Goal: Information Seeking & Learning: Learn about a topic

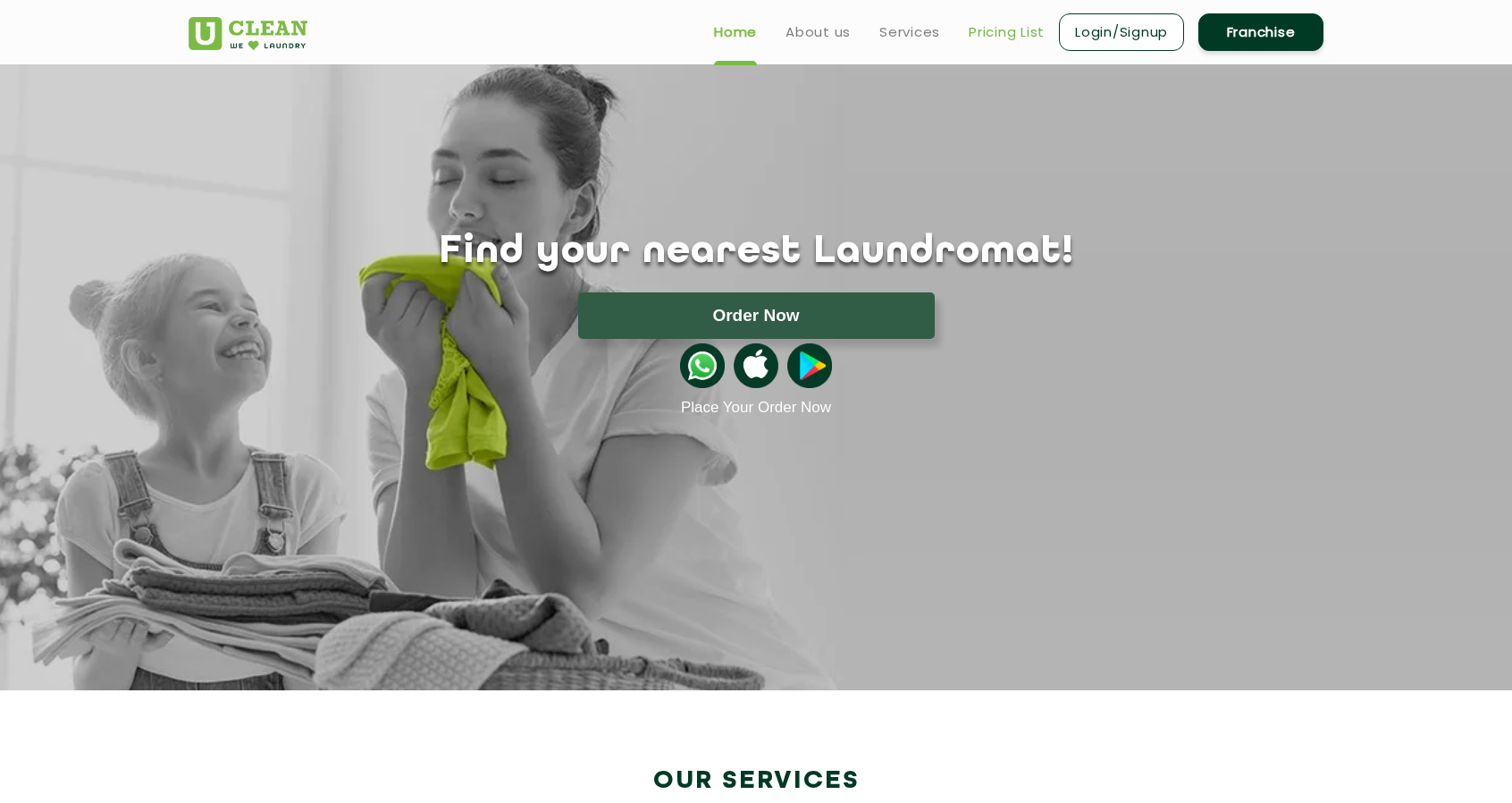
click at [998, 40] on link "Pricing List" at bounding box center [1007, 32] width 76 height 22
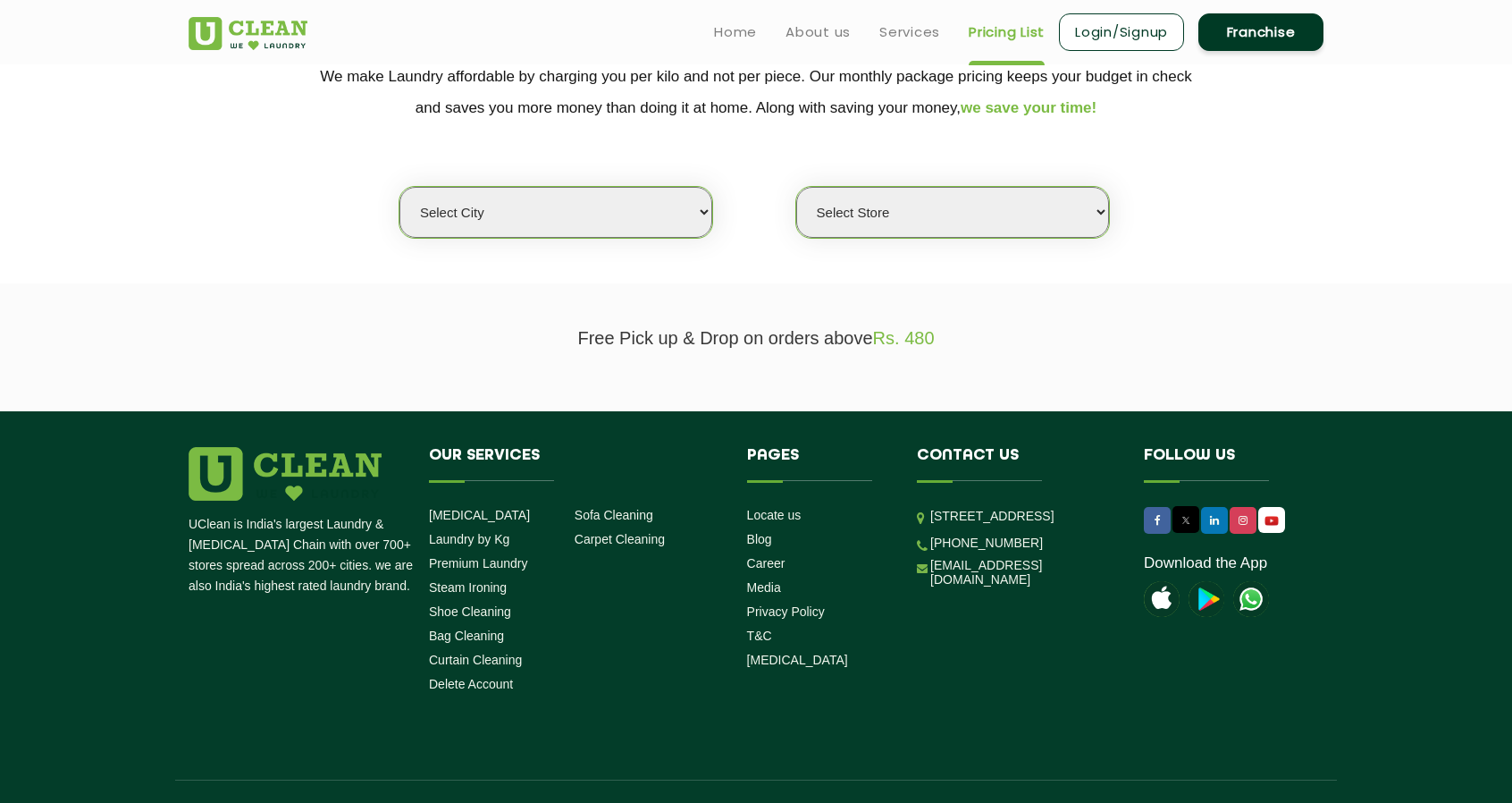
scroll to position [375, 0]
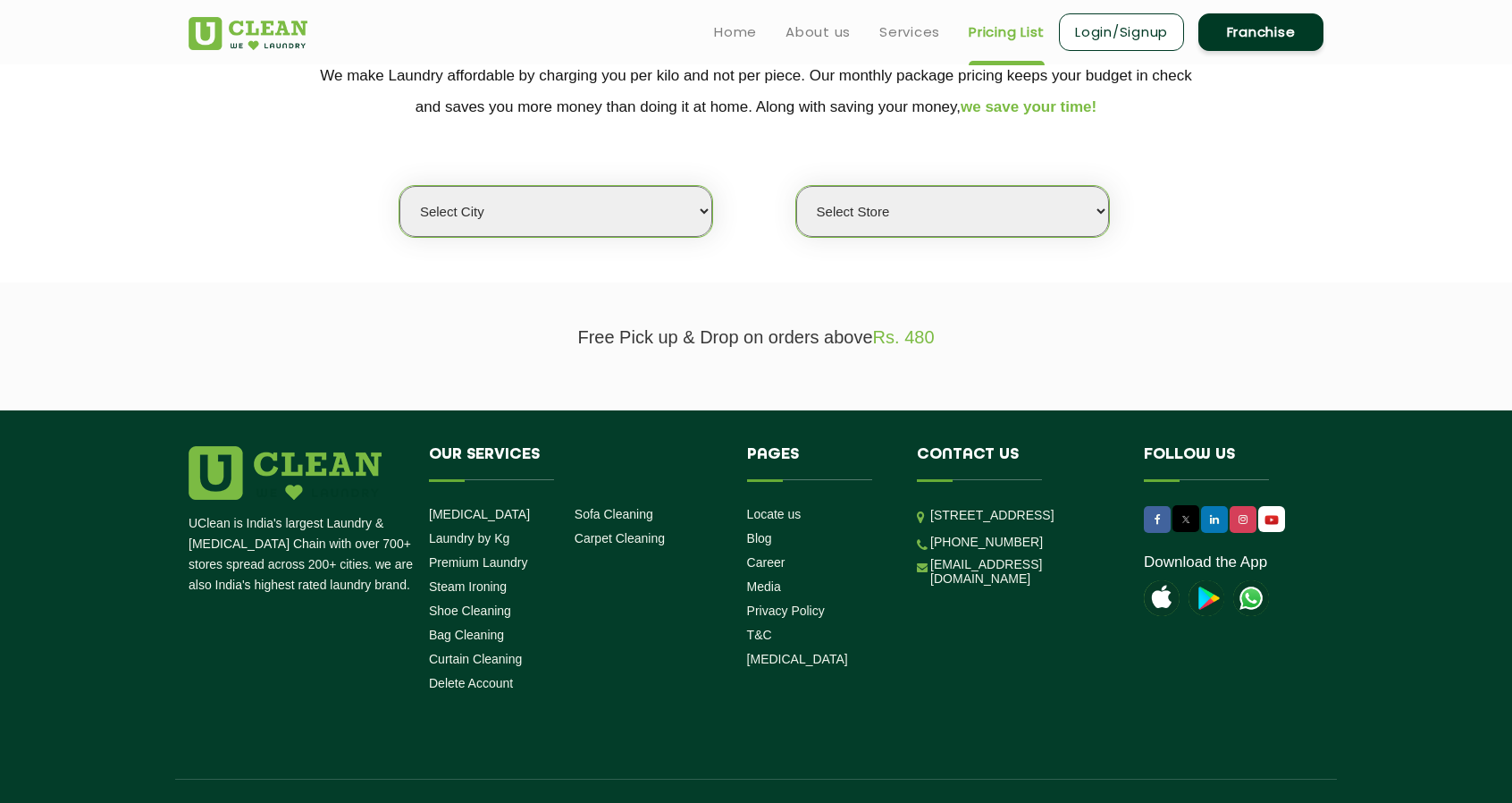
click at [614, 214] on select "Select city Aalo Agartala Agra Ahmedabad Akola Aligarh Alwar - UClean Select Am…" at bounding box center [555, 212] width 313 height 51
select select "118"
click at [399, 186] on select "Select city Aalo Agartala Agra Ahmedabad Akola Aligarh Alwar - UClean Select Am…" at bounding box center [555, 212] width 313 height 51
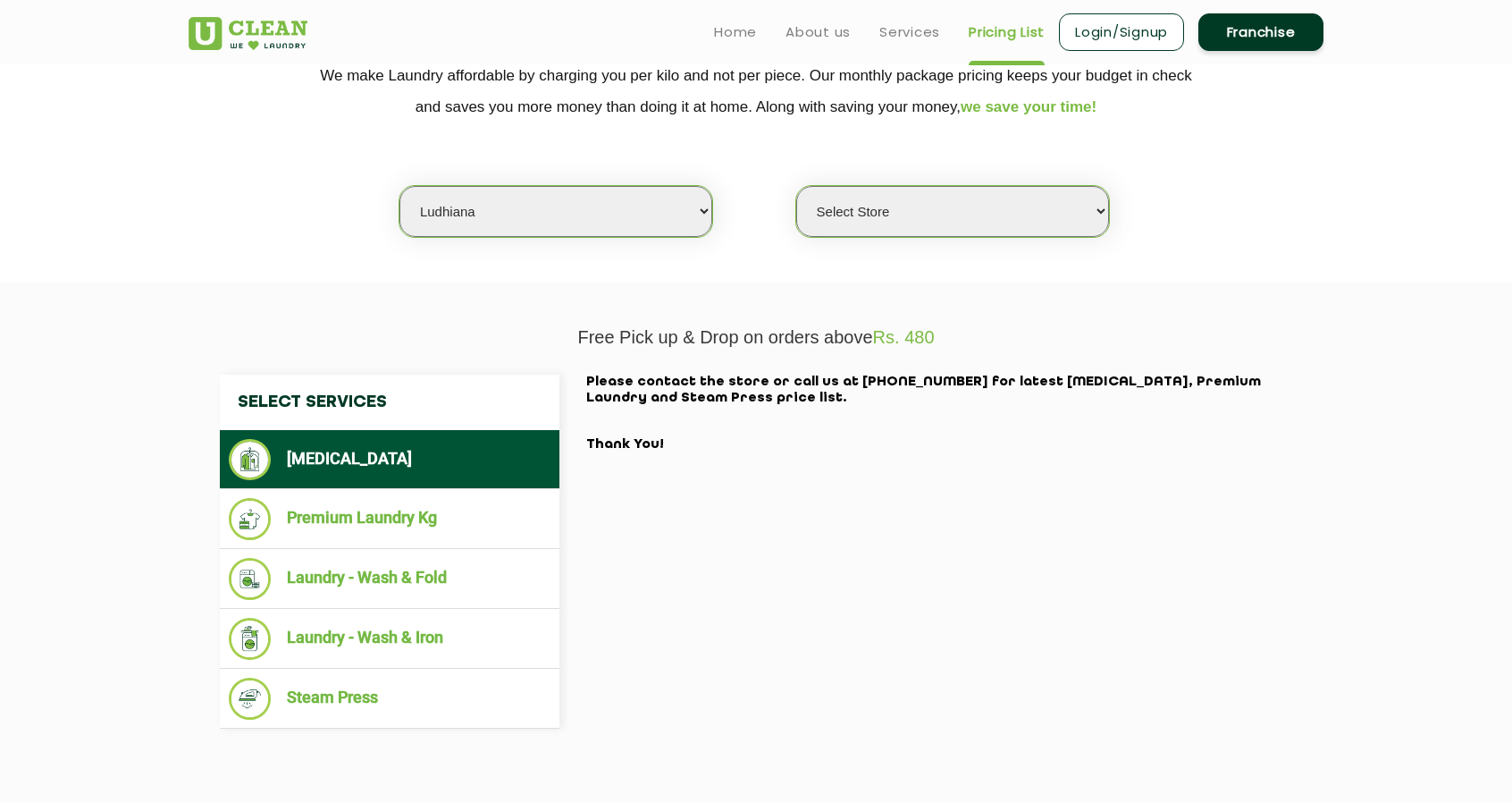
click at [953, 188] on select "Select Store UClean Mullanpur" at bounding box center [952, 212] width 313 height 51
select select "596"
click at [796, 186] on select "Select Store UClean Mullanpur" at bounding box center [952, 212] width 313 height 51
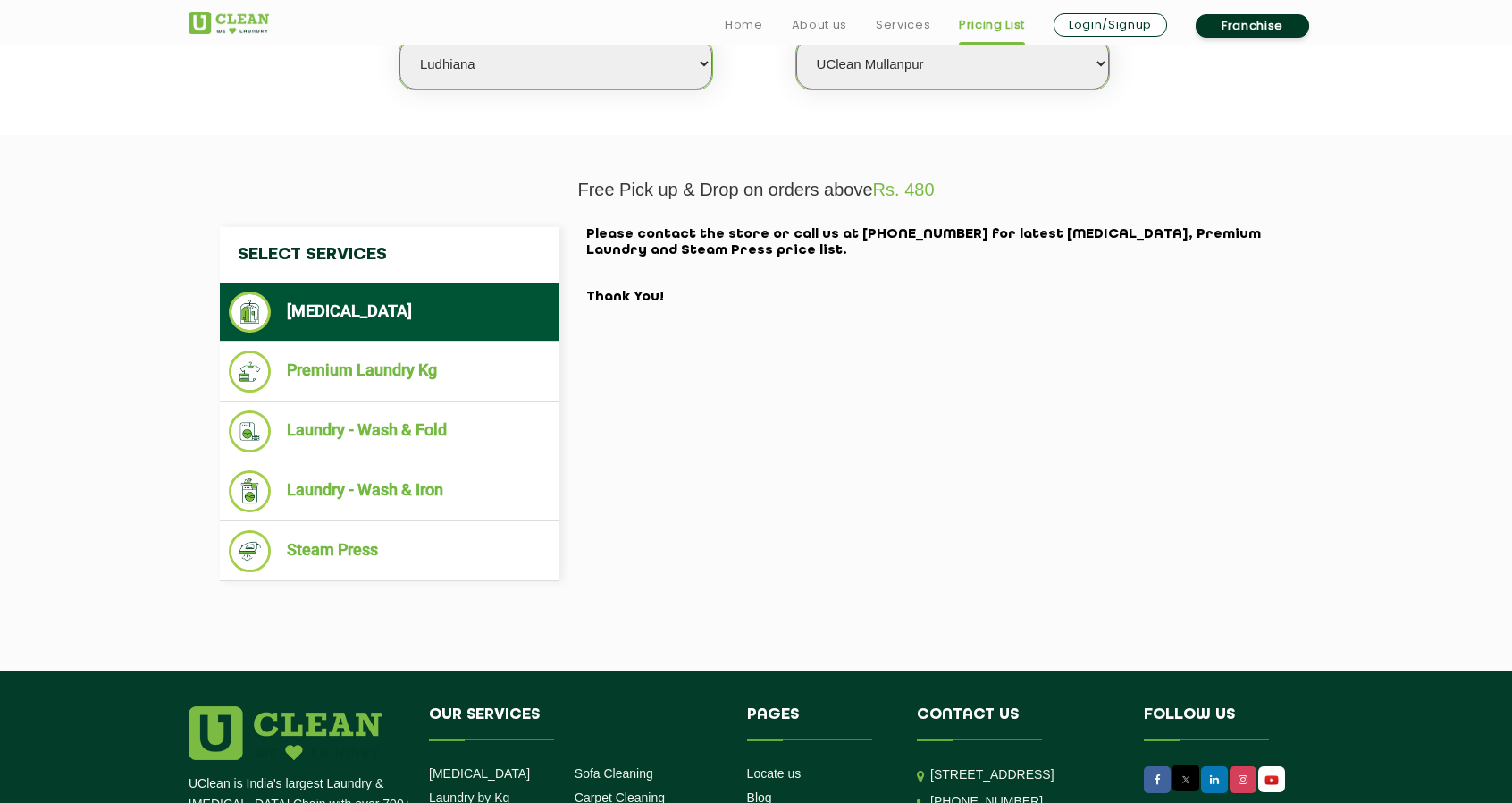
scroll to position [521, 0]
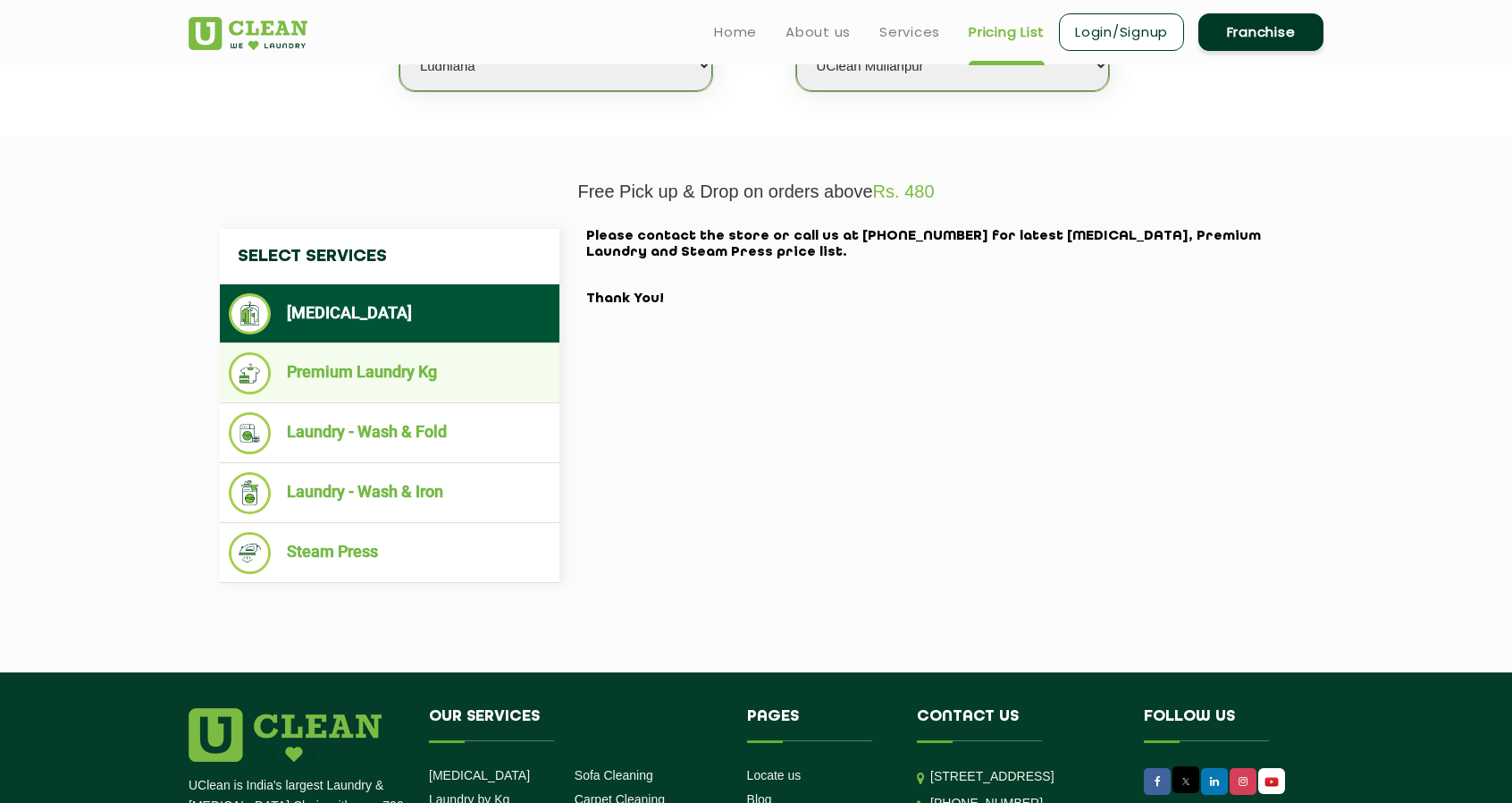
click at [482, 371] on li "Premium Laundry Kg" at bounding box center [390, 373] width 322 height 42
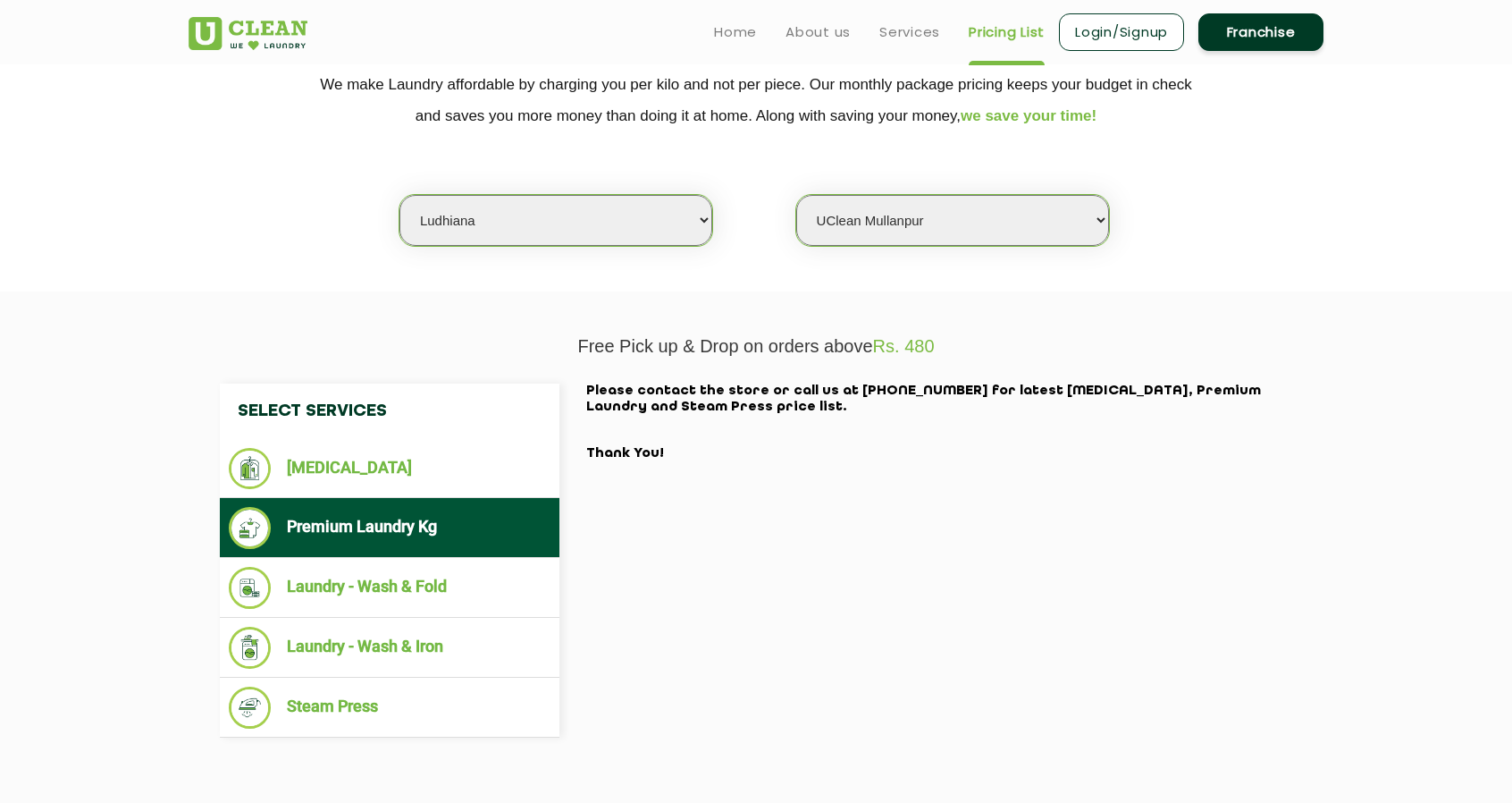
scroll to position [360, 0]
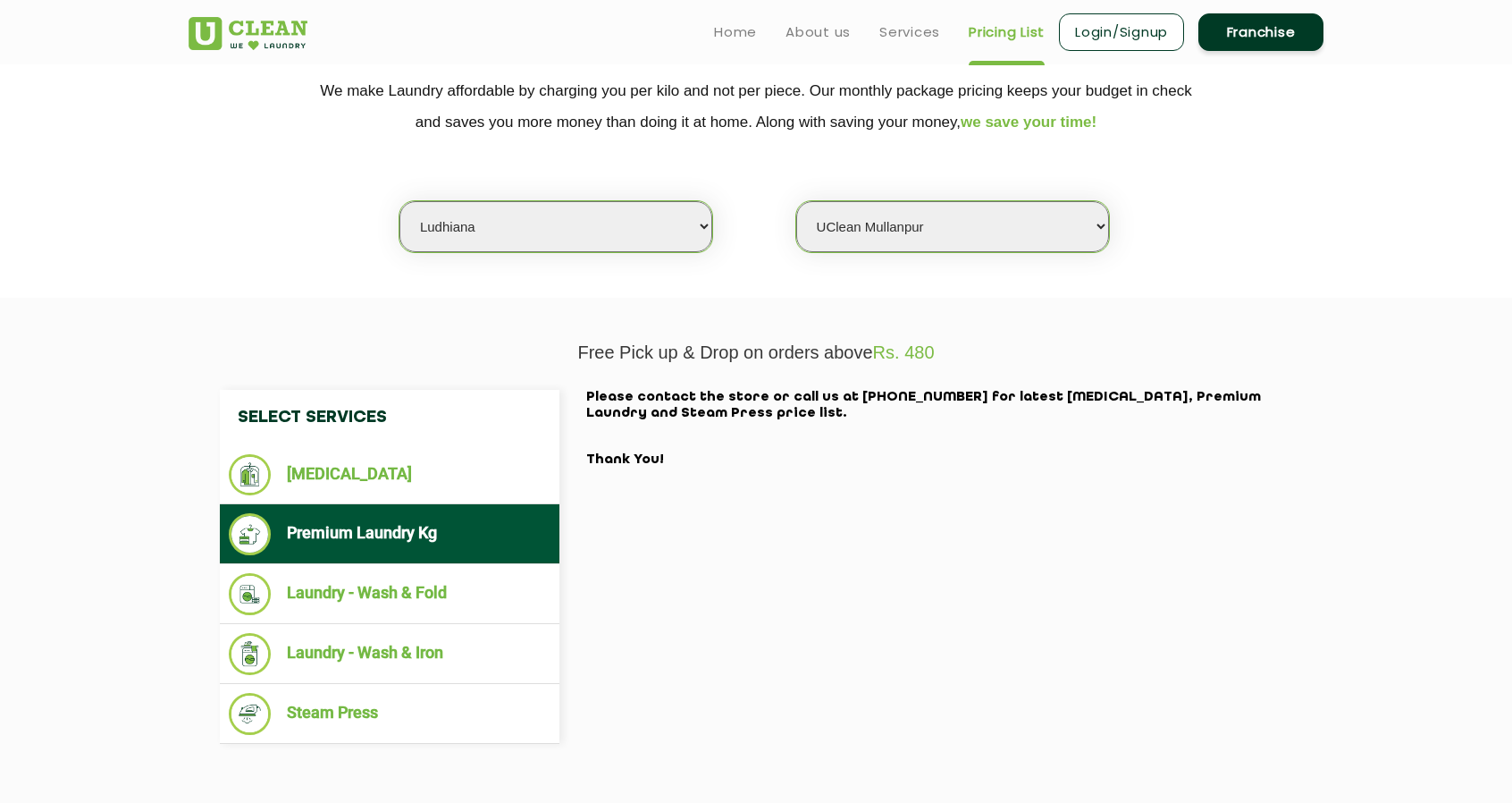
click at [914, 339] on section "Free Pick up & Drop on orders above Rs. 480 Select Services Dry Cleaning Premiu…" at bounding box center [756, 566] width 1512 height 535
click at [912, 352] on span "Rs. 480" at bounding box center [903, 352] width 61 height 20
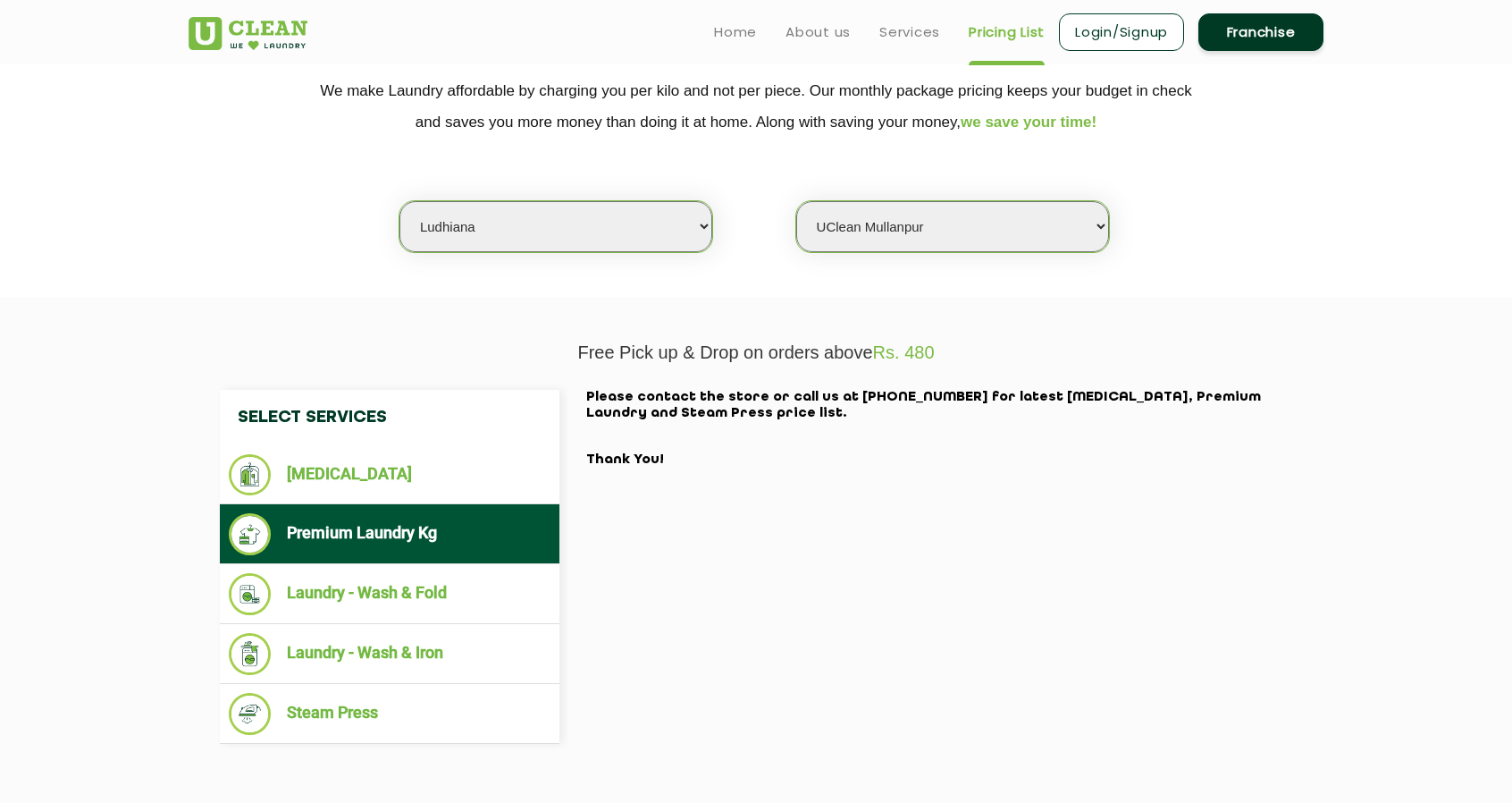
click at [912, 352] on span "Rs. 480" at bounding box center [903, 352] width 61 height 20
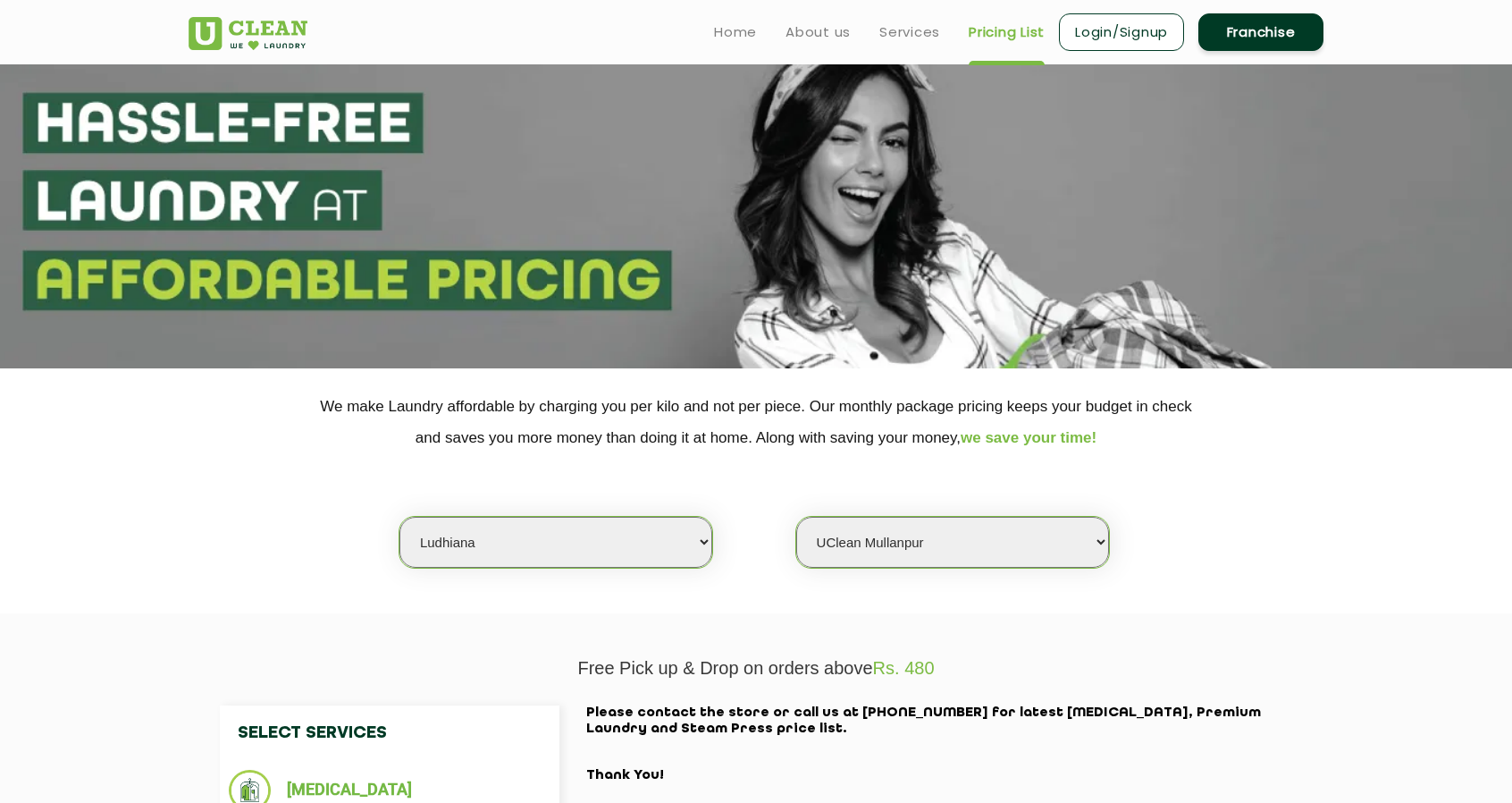
scroll to position [0, 0]
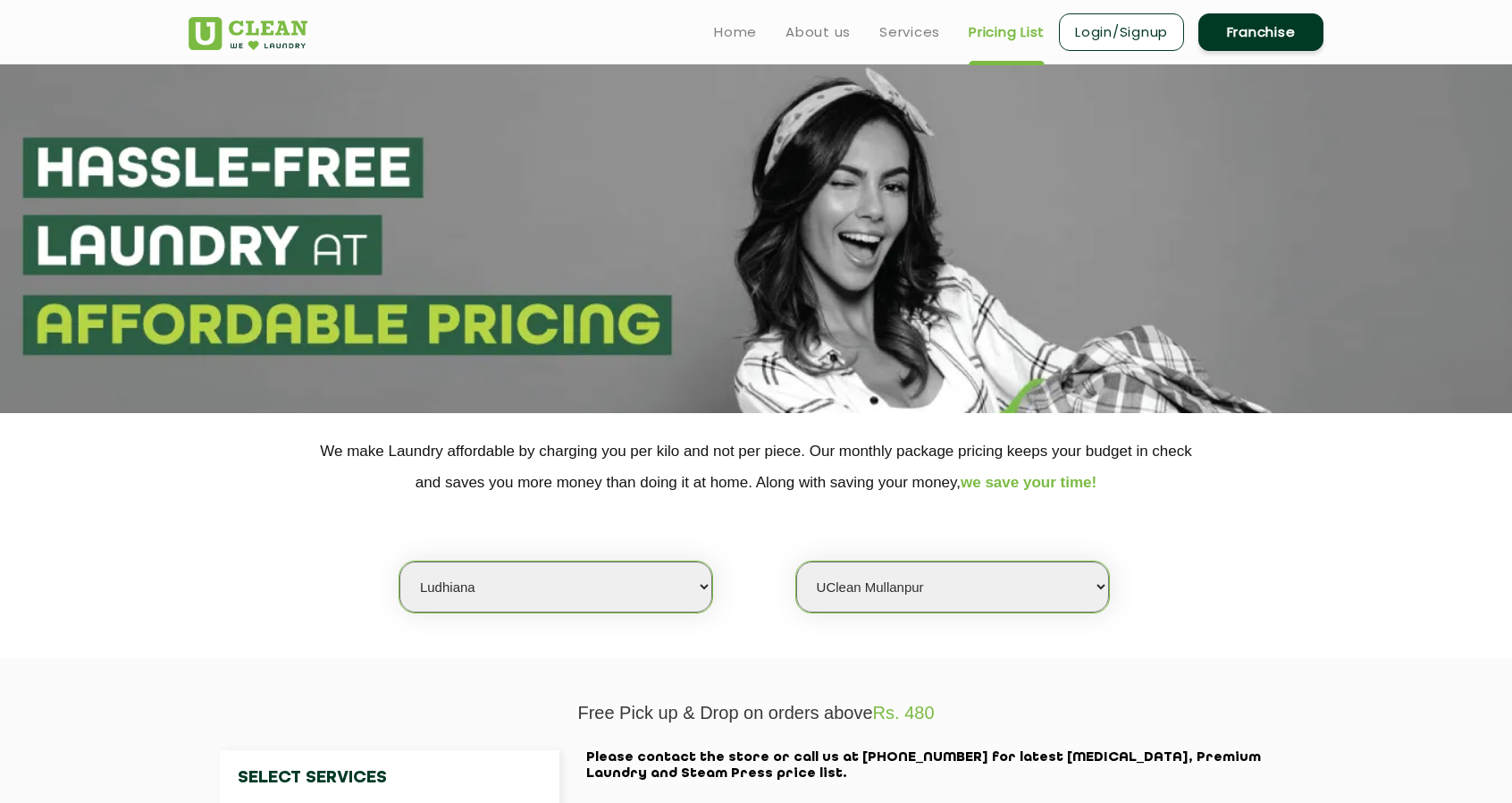
click at [495, 246] on section at bounding box center [756, 238] width 1512 height 349
click at [274, 44] on img at bounding box center [248, 33] width 119 height 33
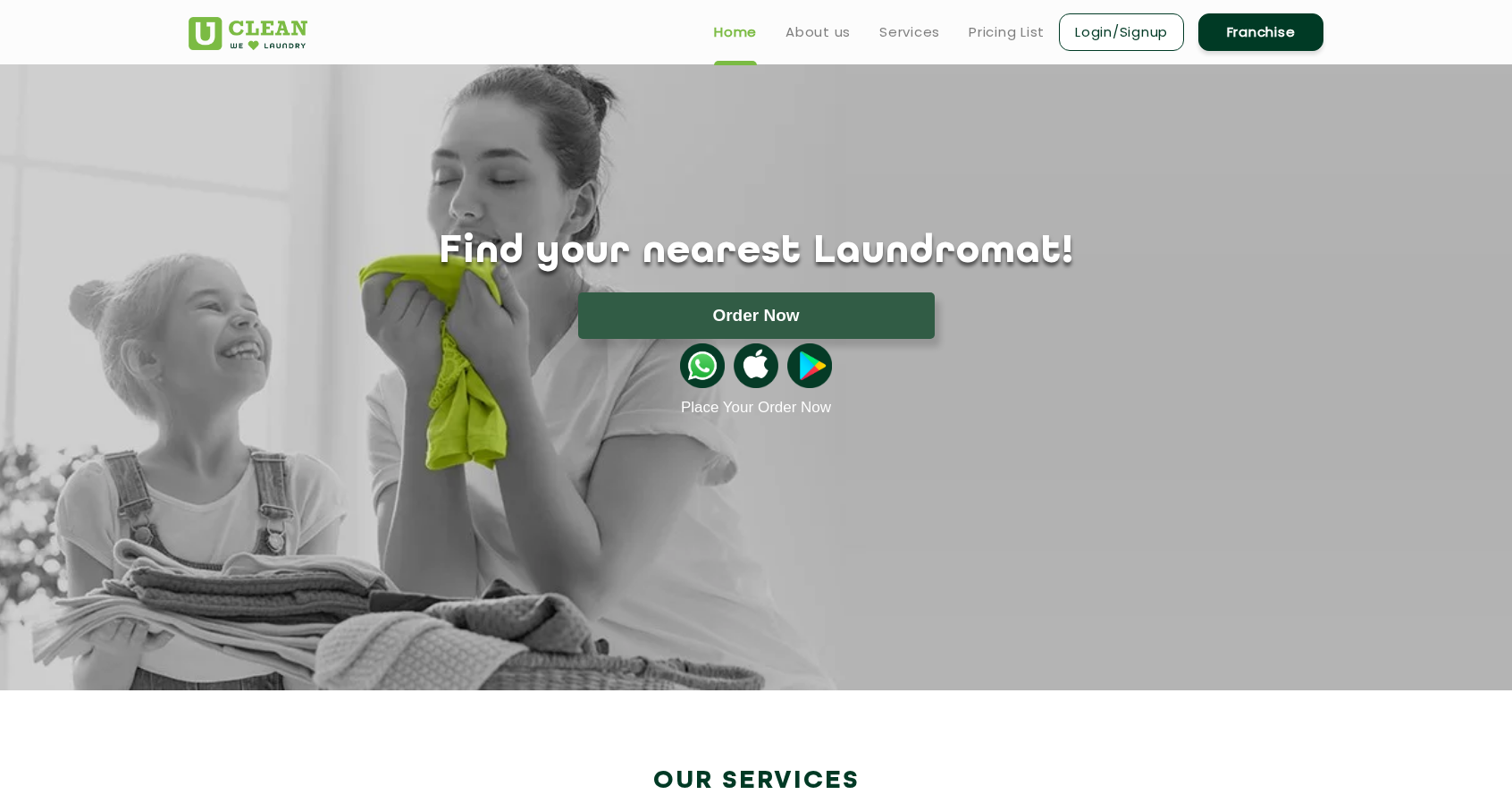
click at [274, 44] on img at bounding box center [248, 33] width 119 height 33
click at [813, 57] on header "Home About us Services Pricing List Login/Signup Franchise" at bounding box center [756, 32] width 1512 height 64
click at [815, 51] on ul "Home About us Services Pricing List Login/Signup Franchise" at bounding box center [1012, 31] width 624 height 42
click at [816, 27] on link "About us" at bounding box center [818, 32] width 65 height 22
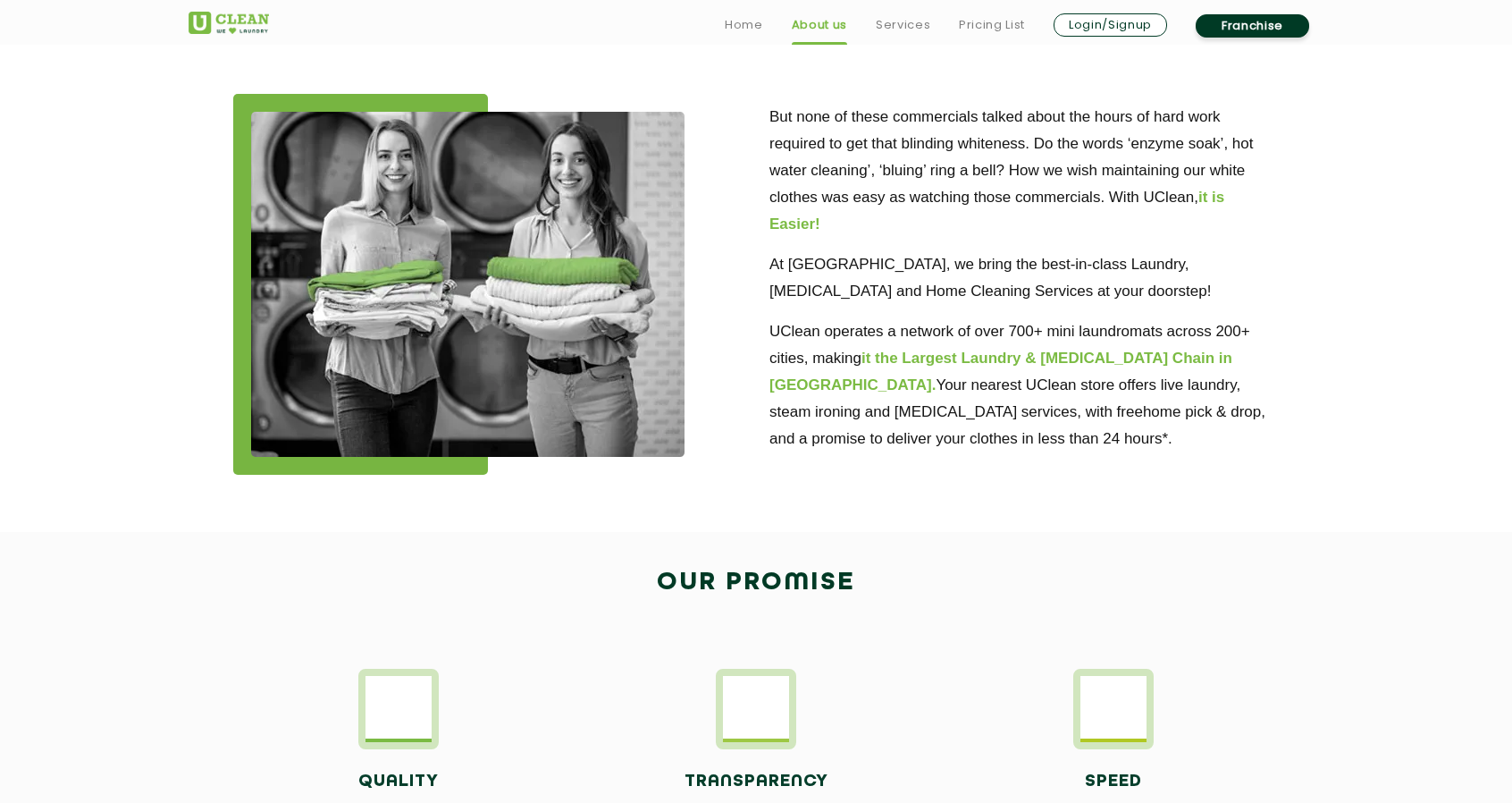
scroll to position [520, 0]
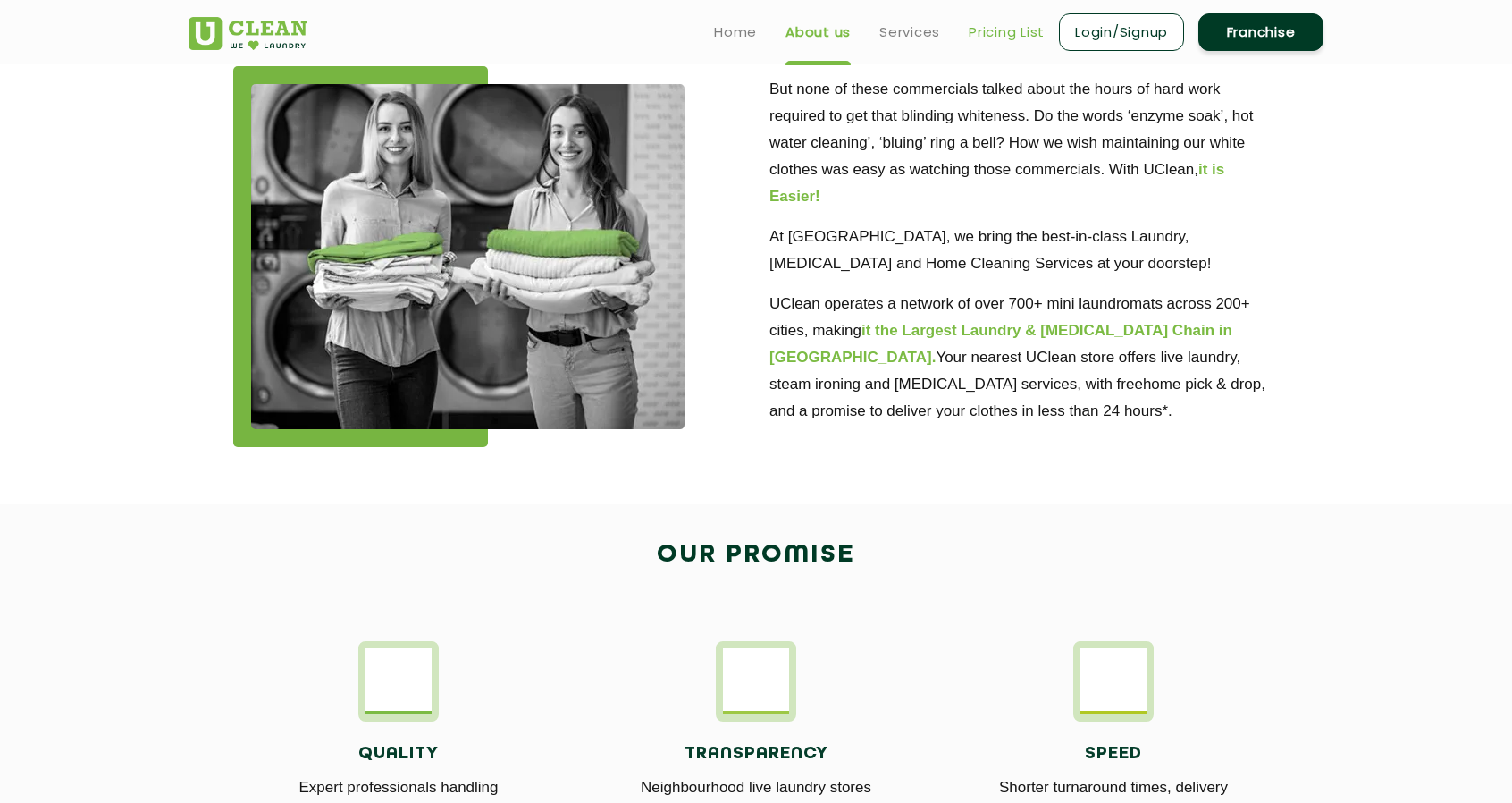
click at [1002, 27] on link "Pricing List" at bounding box center [1007, 32] width 76 height 22
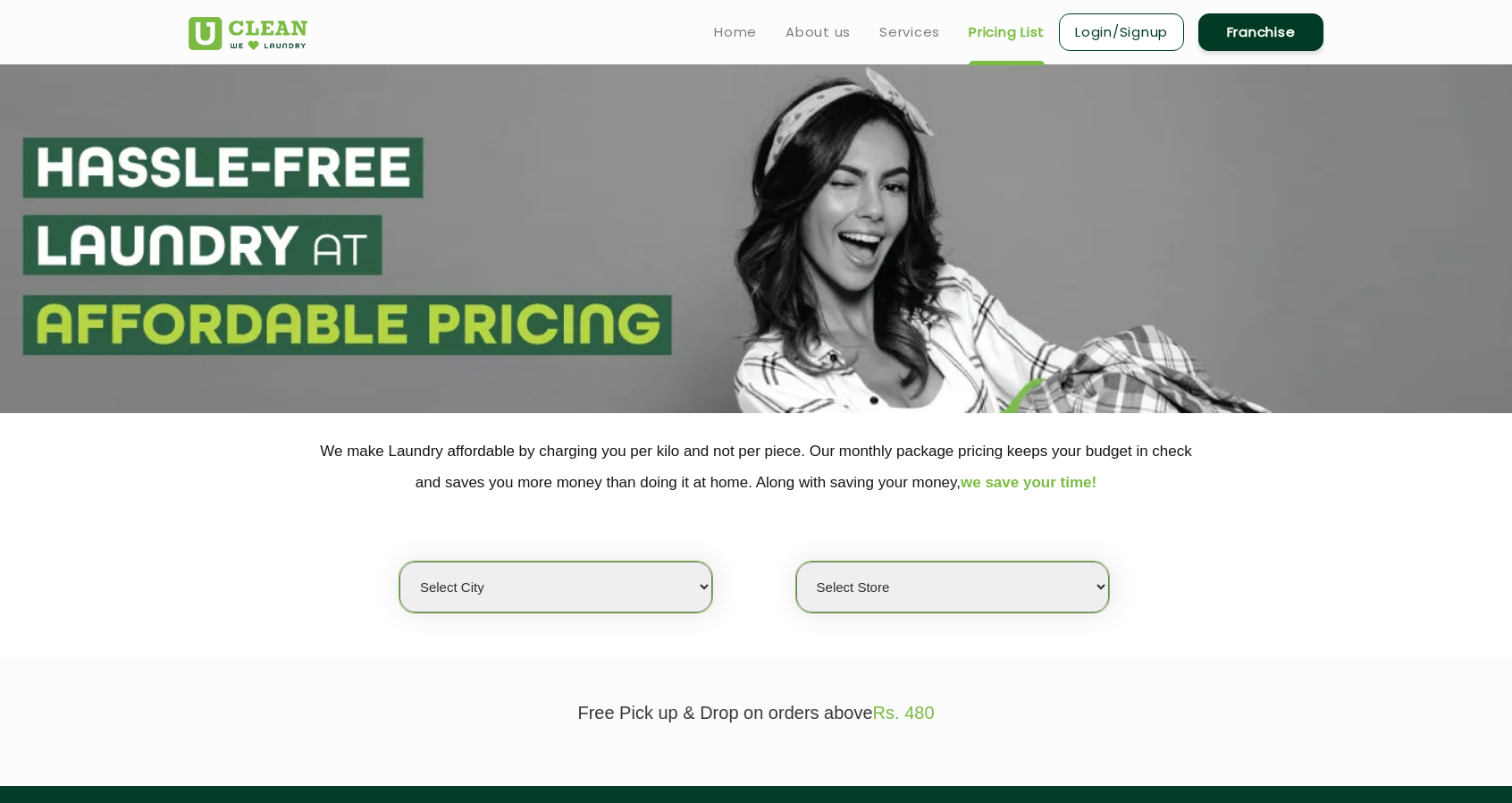
select select "0"
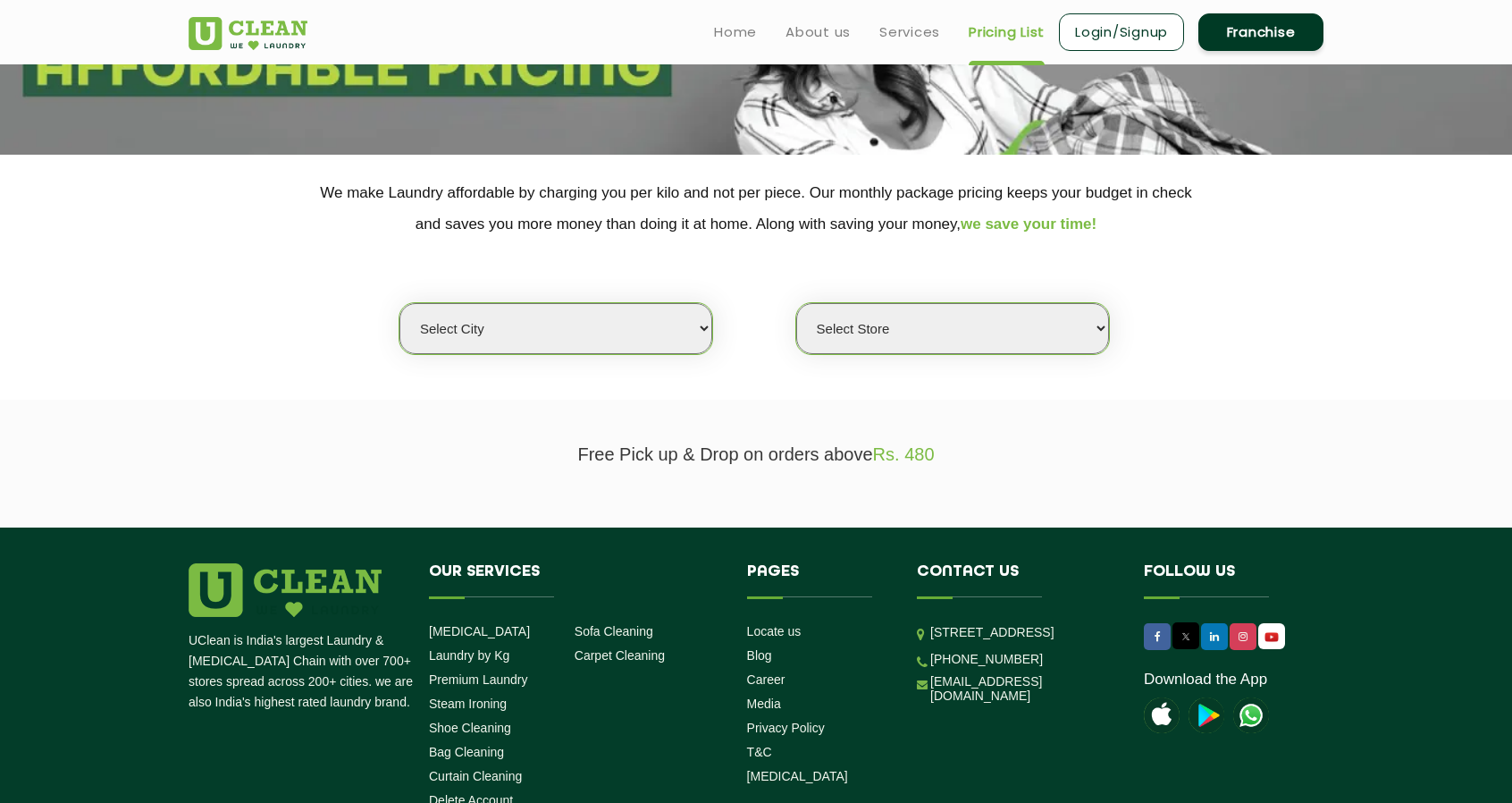
scroll to position [259, 0]
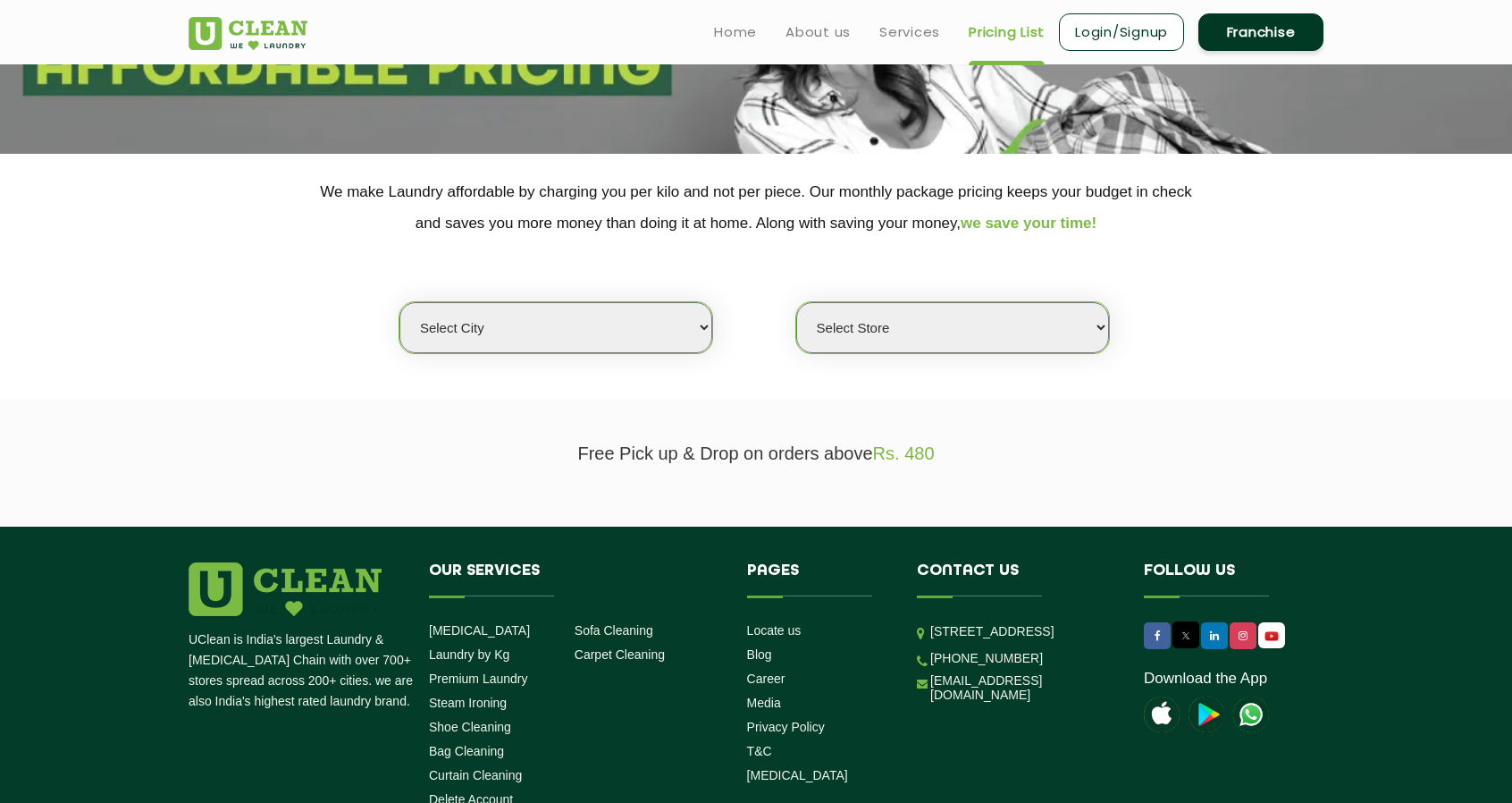
click at [733, 464] on section "Free Pick up & Drop on orders above Rs. 480" at bounding box center [756, 463] width 1512 height 128
click at [739, 446] on p "Free Pick up & Drop on orders above Rs. 480" at bounding box center [756, 454] width 1135 height 21
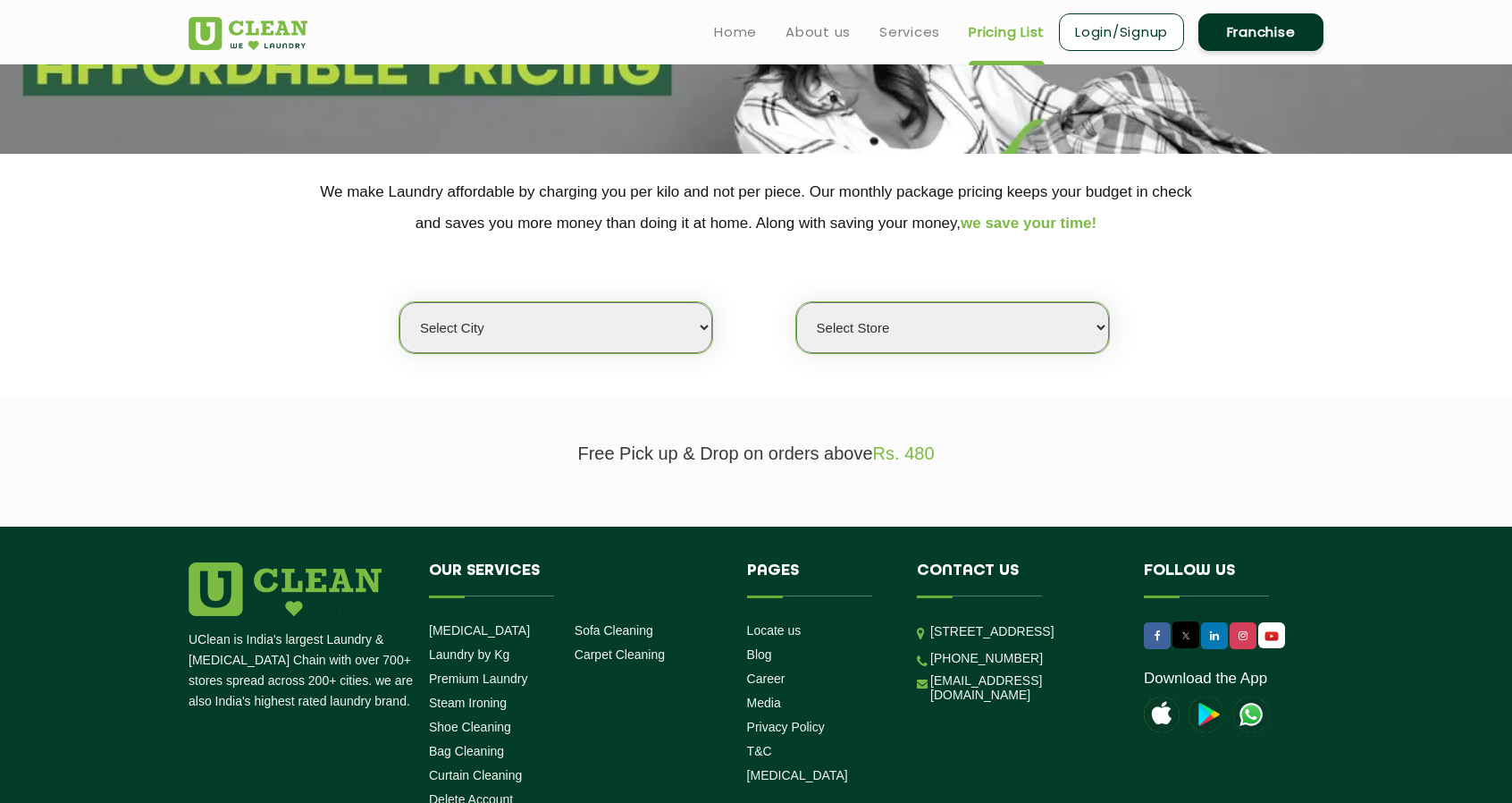
click at [756, 329] on div "Select city Aalo Agartala Agra Ahmedabad Akola Aligarh Alwar - UClean Select Am…" at bounding box center [756, 296] width 1162 height 115
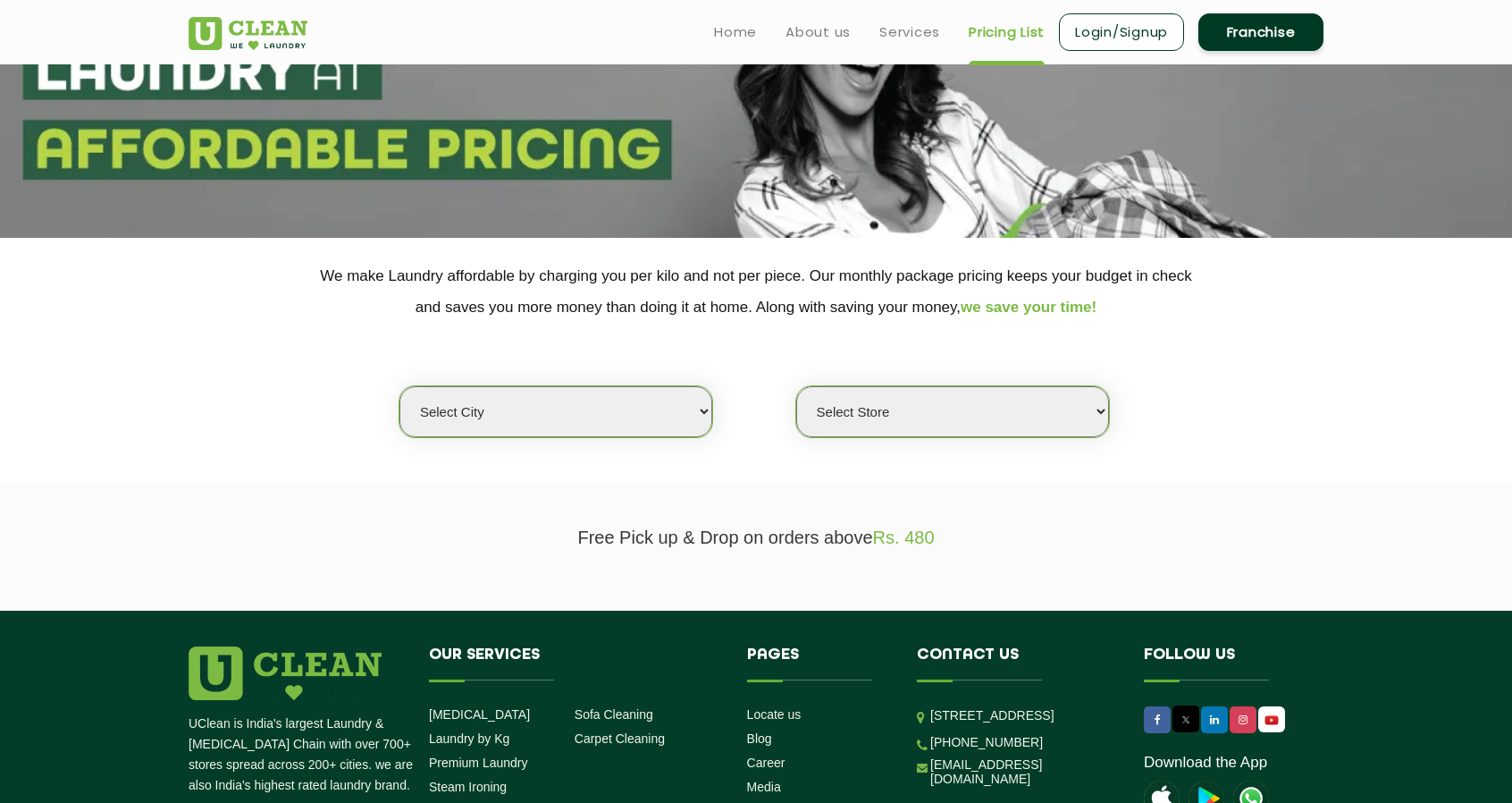
scroll to position [173, 0]
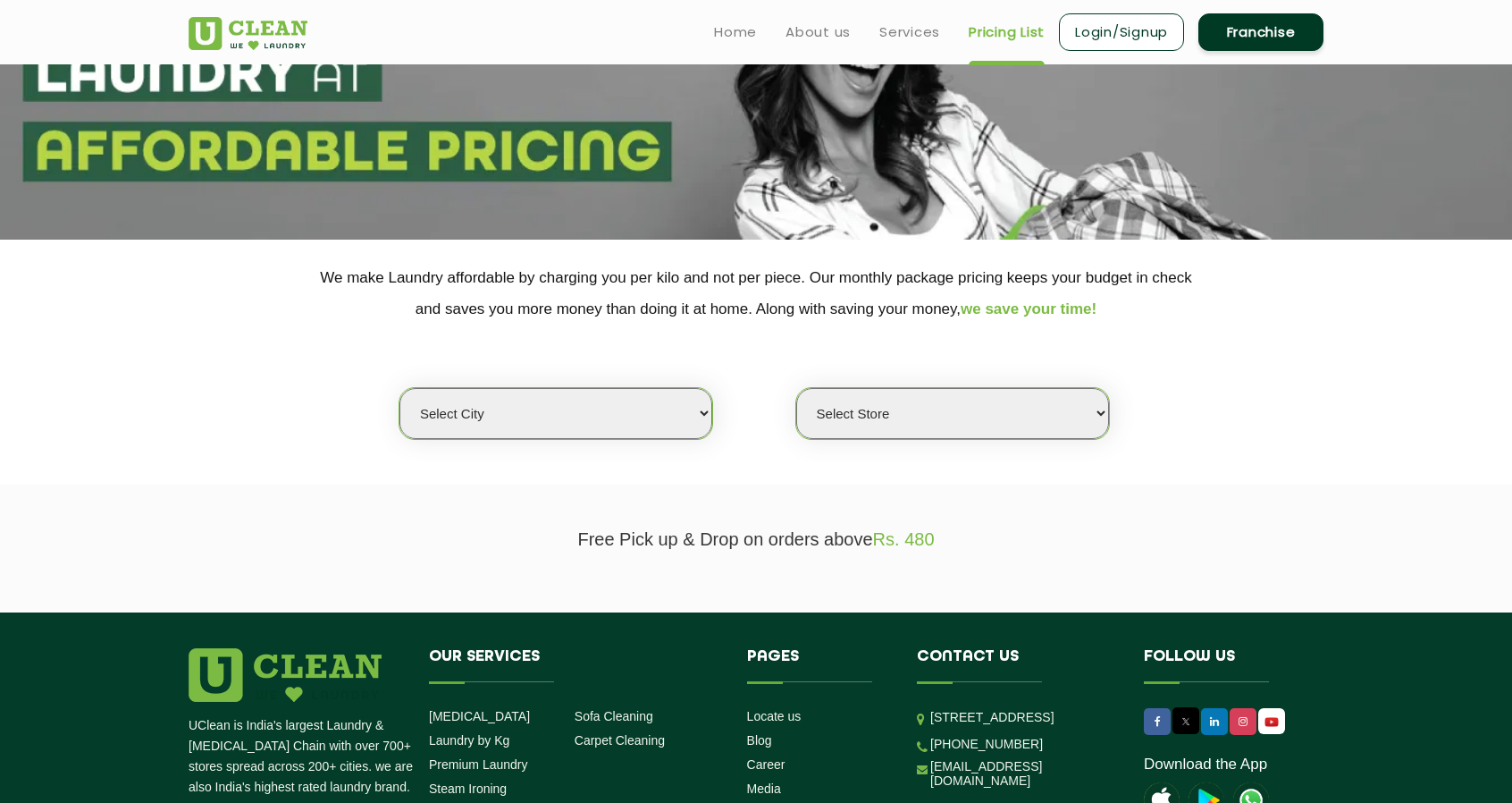
click at [660, 427] on select "Select city Aalo Agartala Agra Ahmedabad Akola Aligarh Alwar - UClean Select Am…" at bounding box center [555, 413] width 313 height 51
click at [769, 414] on div "Select city Aalo Agartala Agra Ahmedabad Akola Aligarh Alwar - UClean Select Am…" at bounding box center [756, 382] width 1162 height 115
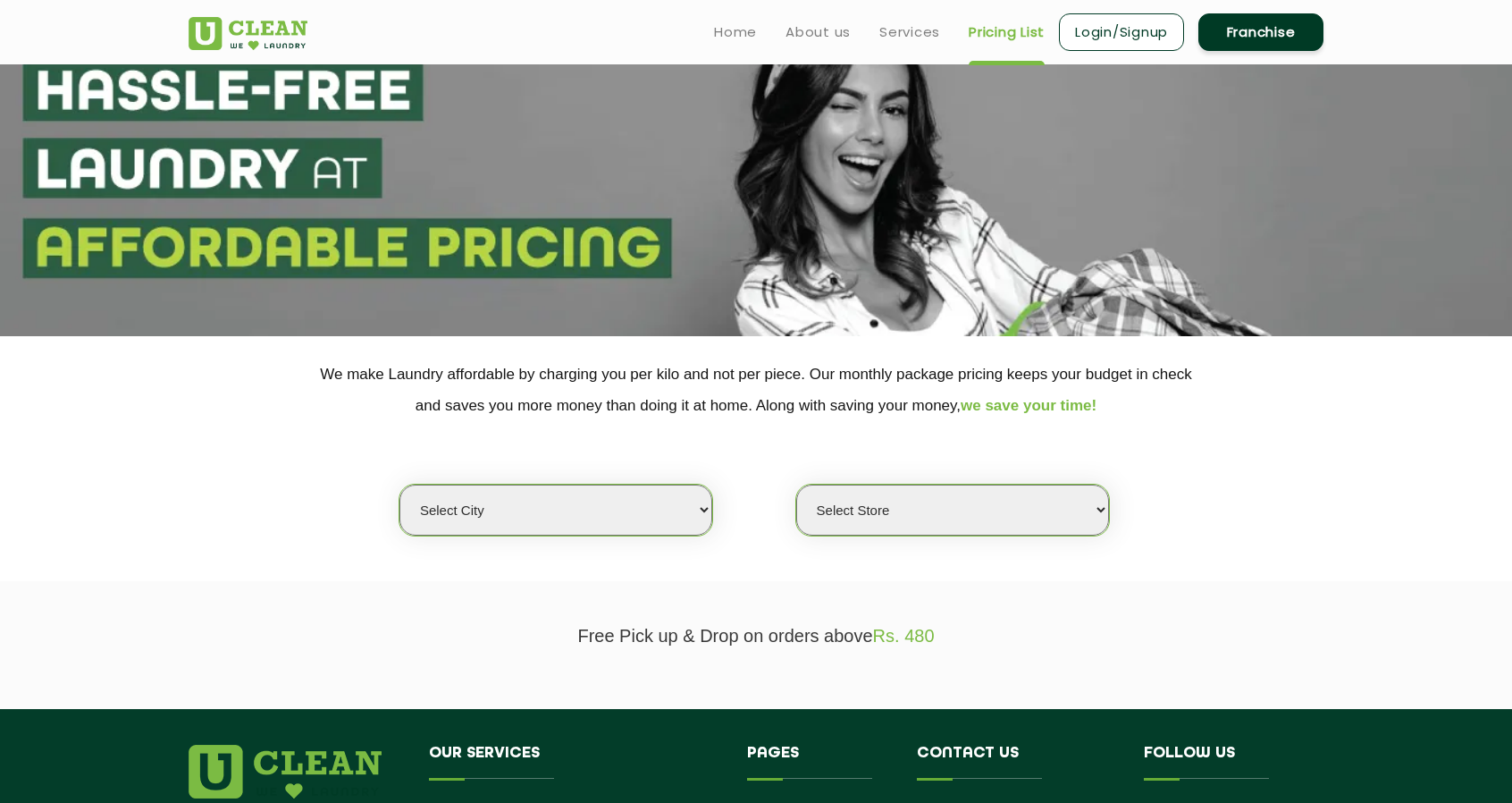
scroll to position [0, 0]
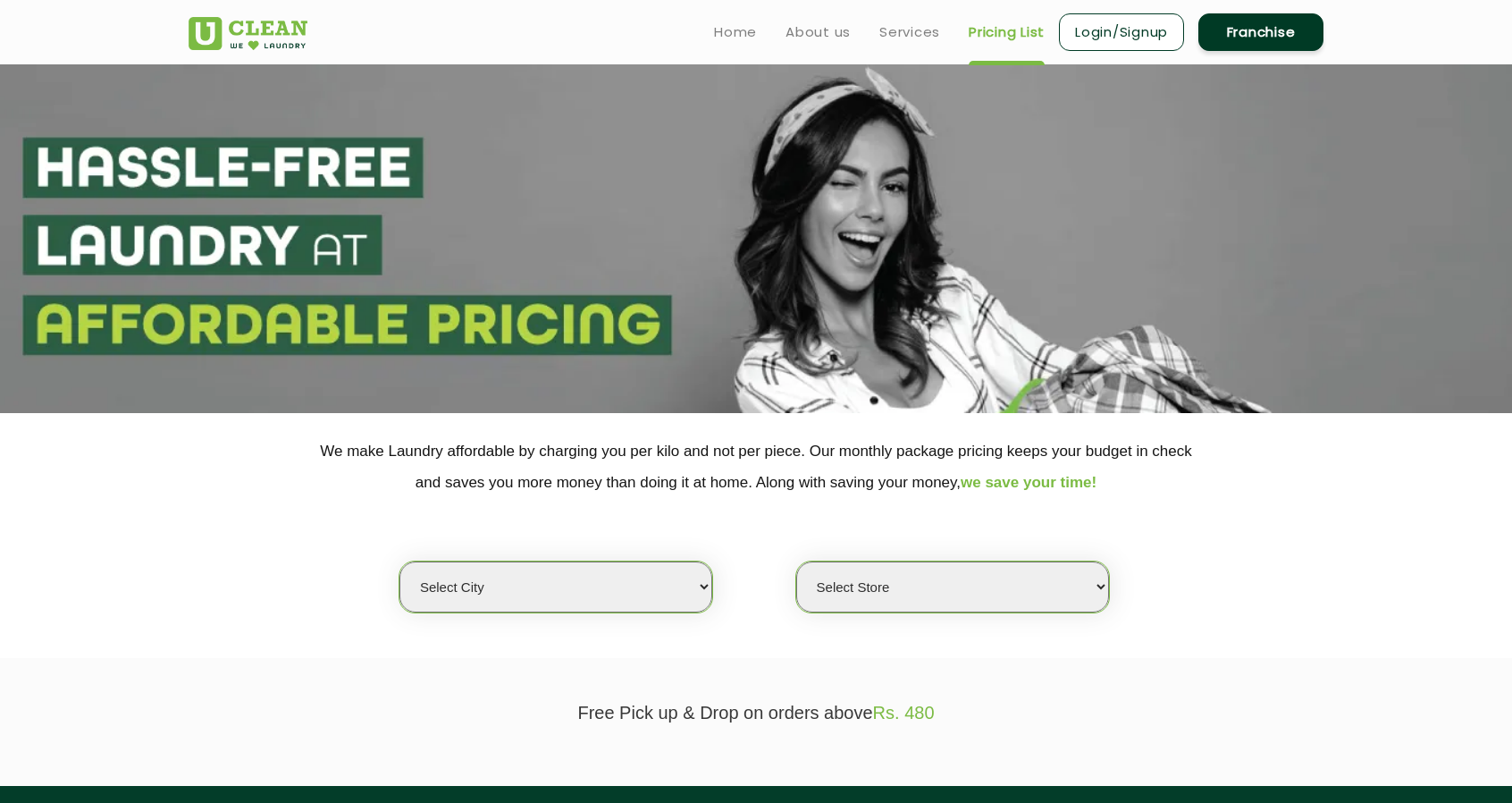
click at [744, 579] on div "Select city Aalo Agartala Agra Ahmedabad Akola Aligarh Alwar - UClean Select Am…" at bounding box center [756, 555] width 1162 height 115
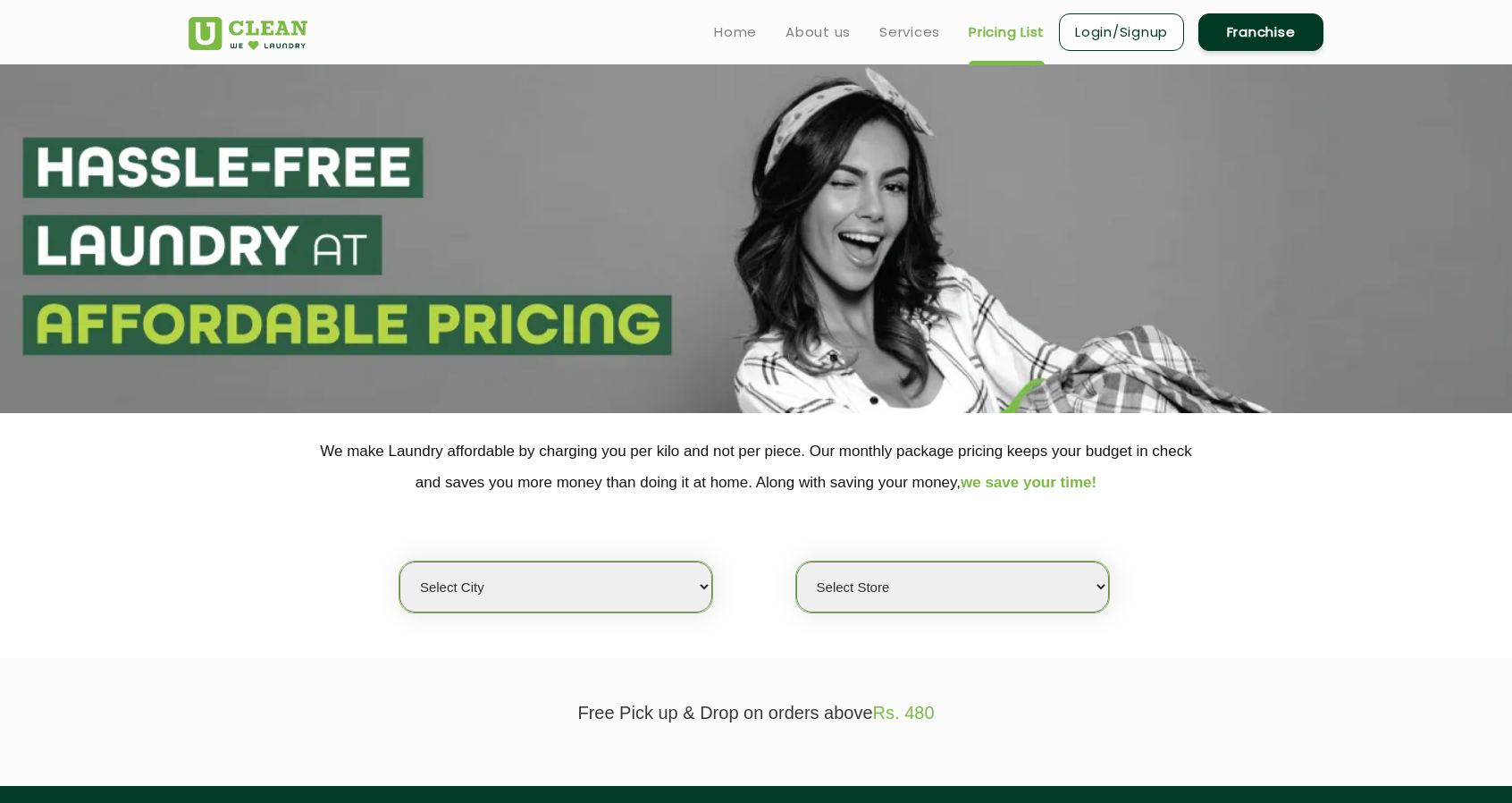
click at [744, 579] on div "Select city Aalo Agartala Agra Ahmedabad Akola Aligarh Alwar - UClean Select Am…" at bounding box center [756, 555] width 1162 height 115
click at [739, 579] on div "Select city Aalo Agartala Agra Ahmedabad Akola Aligarh Alwar - UClean Select Am…" at bounding box center [756, 555] width 1162 height 115
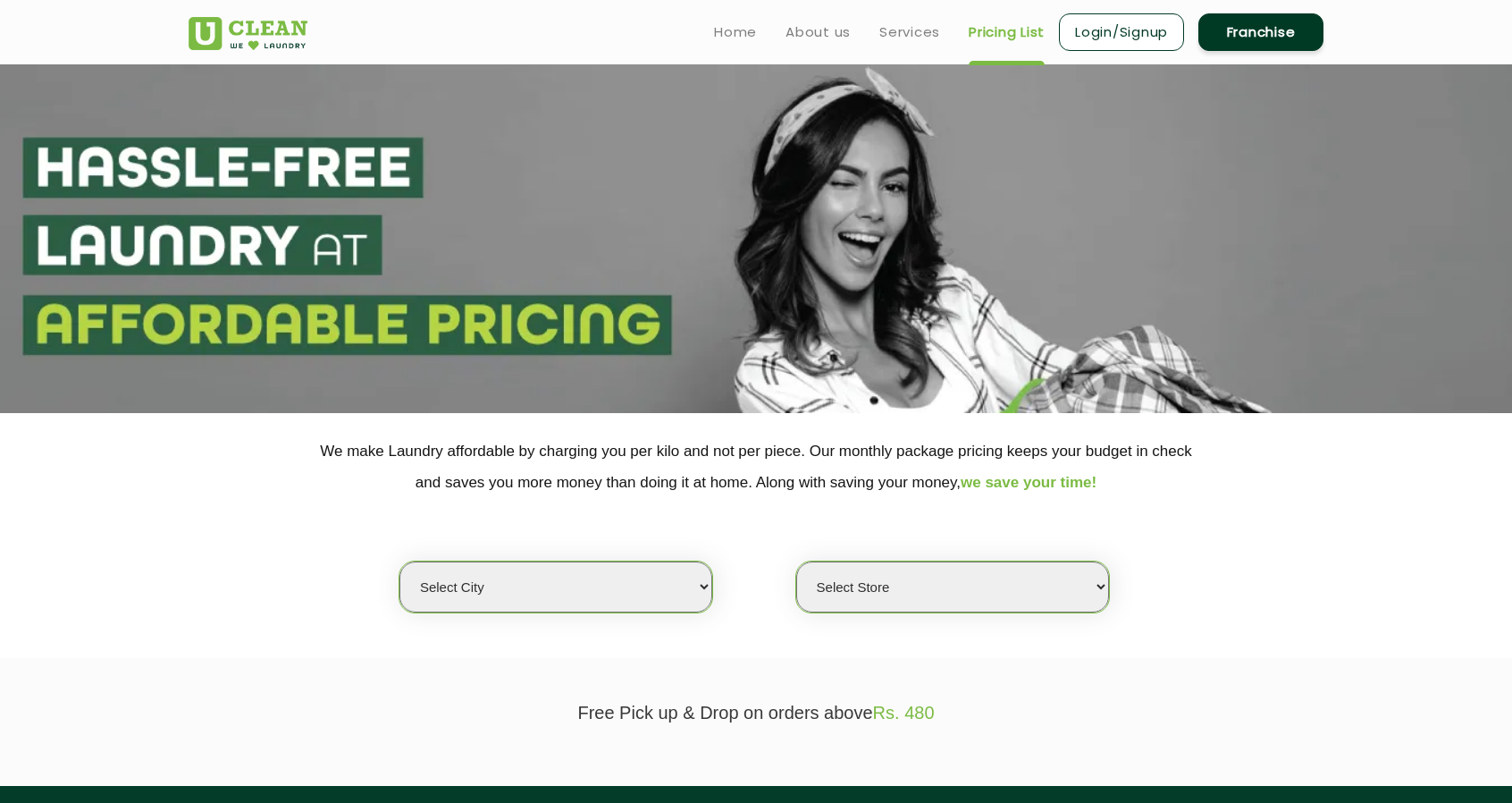
drag, startPoint x: 739, startPoint y: 579, endPoint x: 750, endPoint y: 578, distance: 11.0
click at [750, 578] on div "Select city Aalo Agartala Agra Ahmedabad Akola Aligarh Alwar - UClean Select Am…" at bounding box center [756, 555] width 1162 height 115
